Goal: Check status: Check status

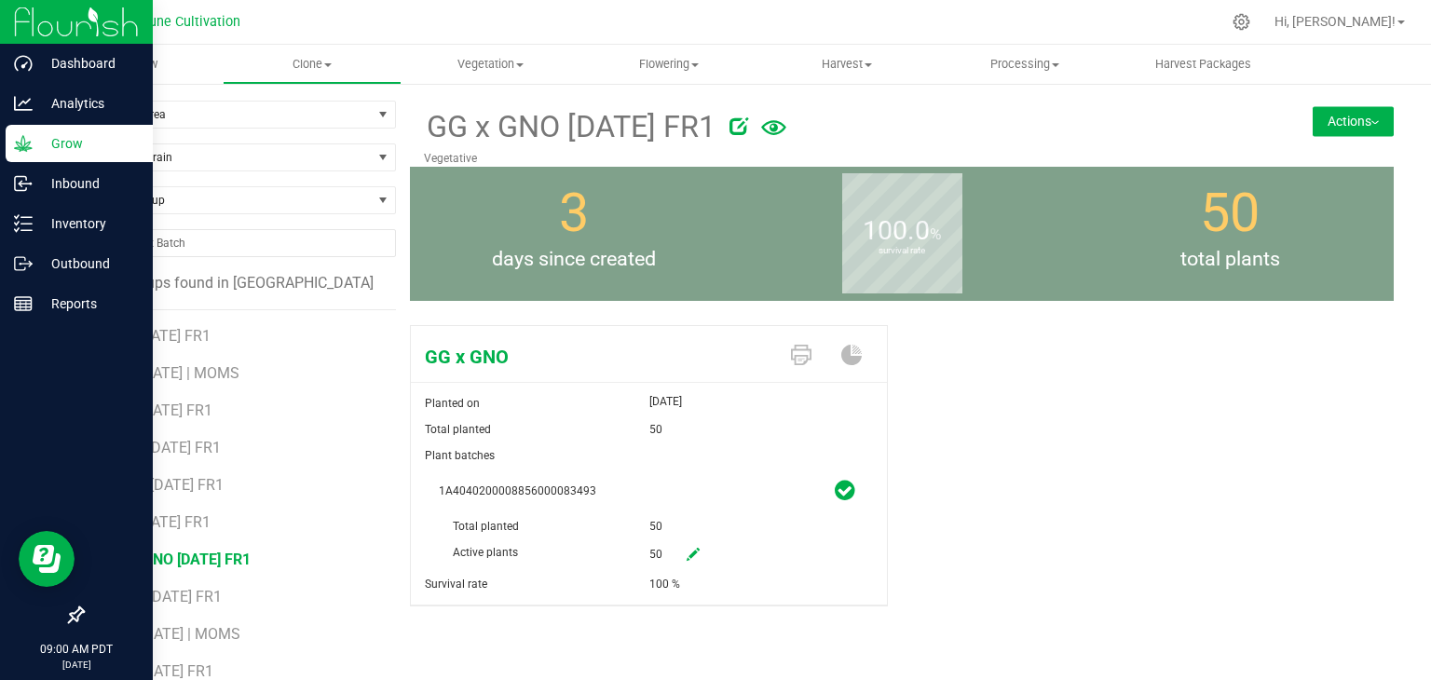
click at [75, 143] on p "Grow" at bounding box center [89, 143] width 112 height 22
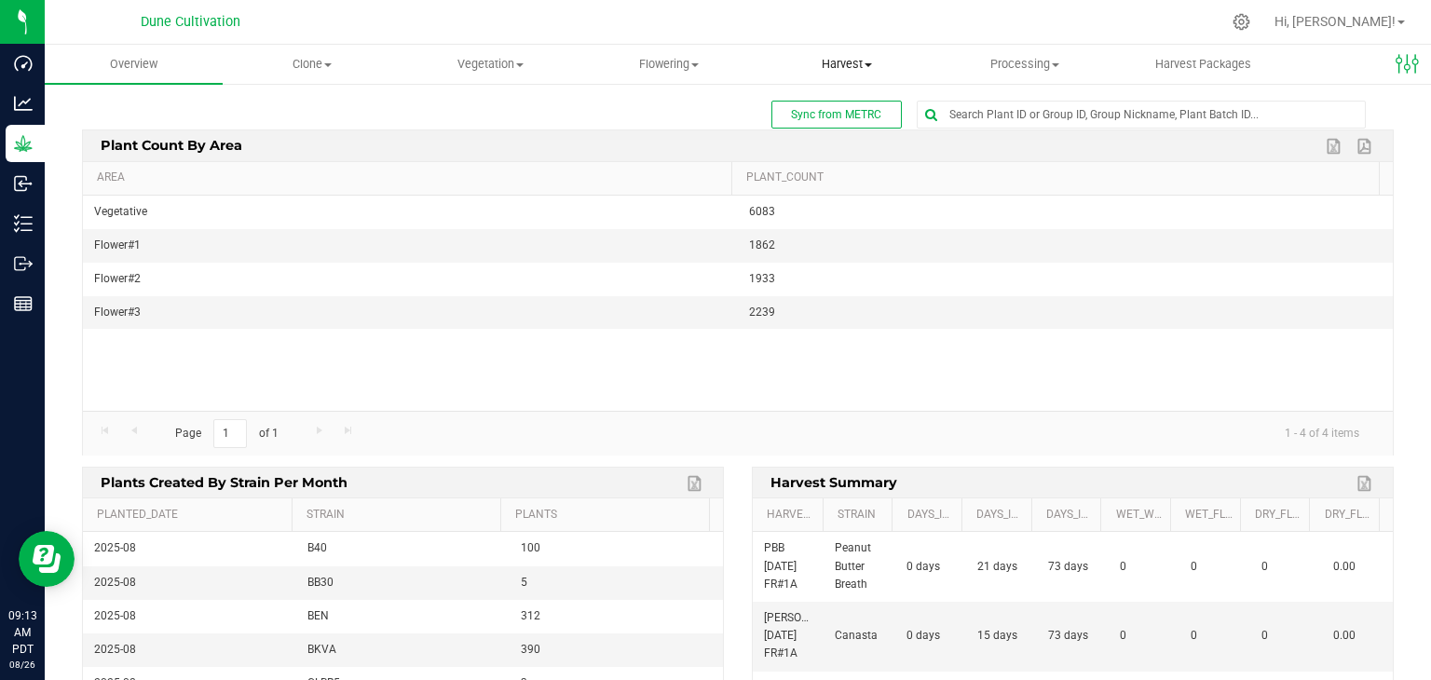
click at [854, 58] on span "Harvest" at bounding box center [846, 64] width 176 height 17
click at [834, 116] on span "Harvests" at bounding box center [808, 112] width 103 height 16
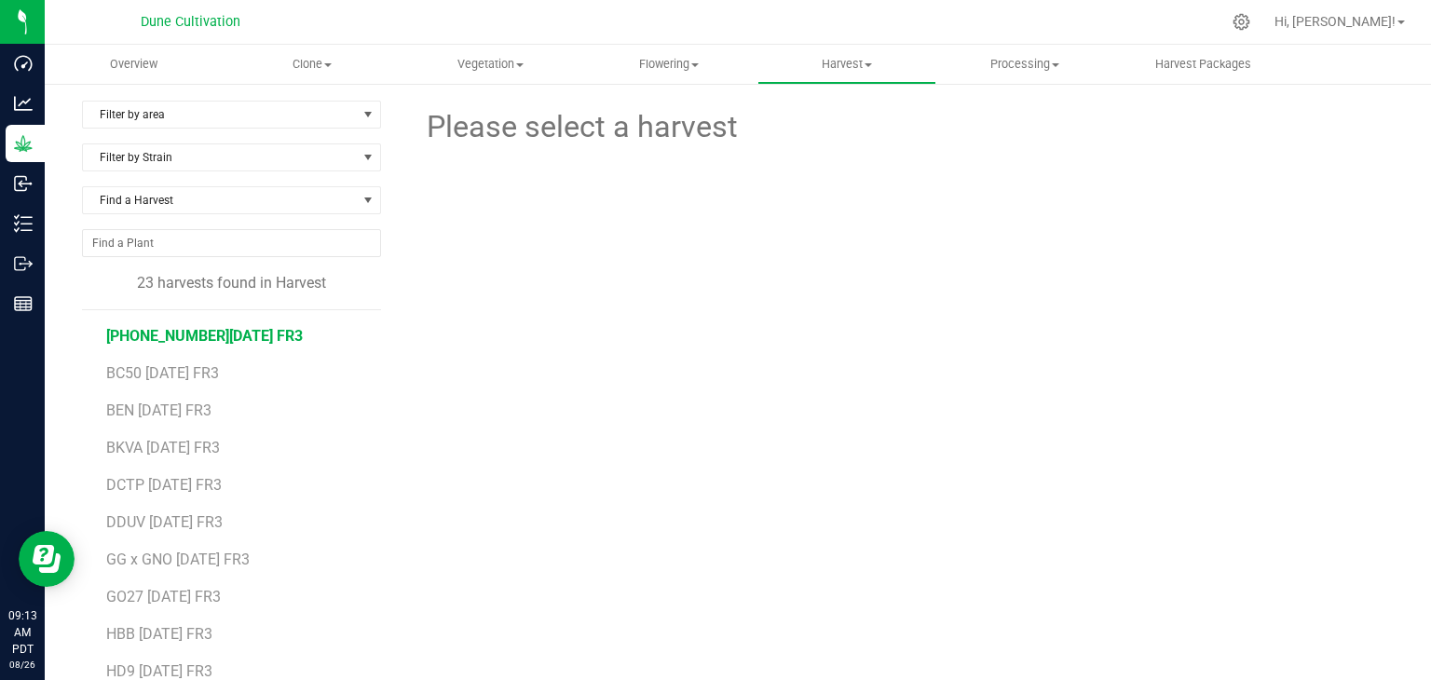
click at [181, 340] on span "[PHONE_NUMBER][DATE] FR3" at bounding box center [204, 336] width 197 height 18
